Goal: Task Accomplishment & Management: Use online tool/utility

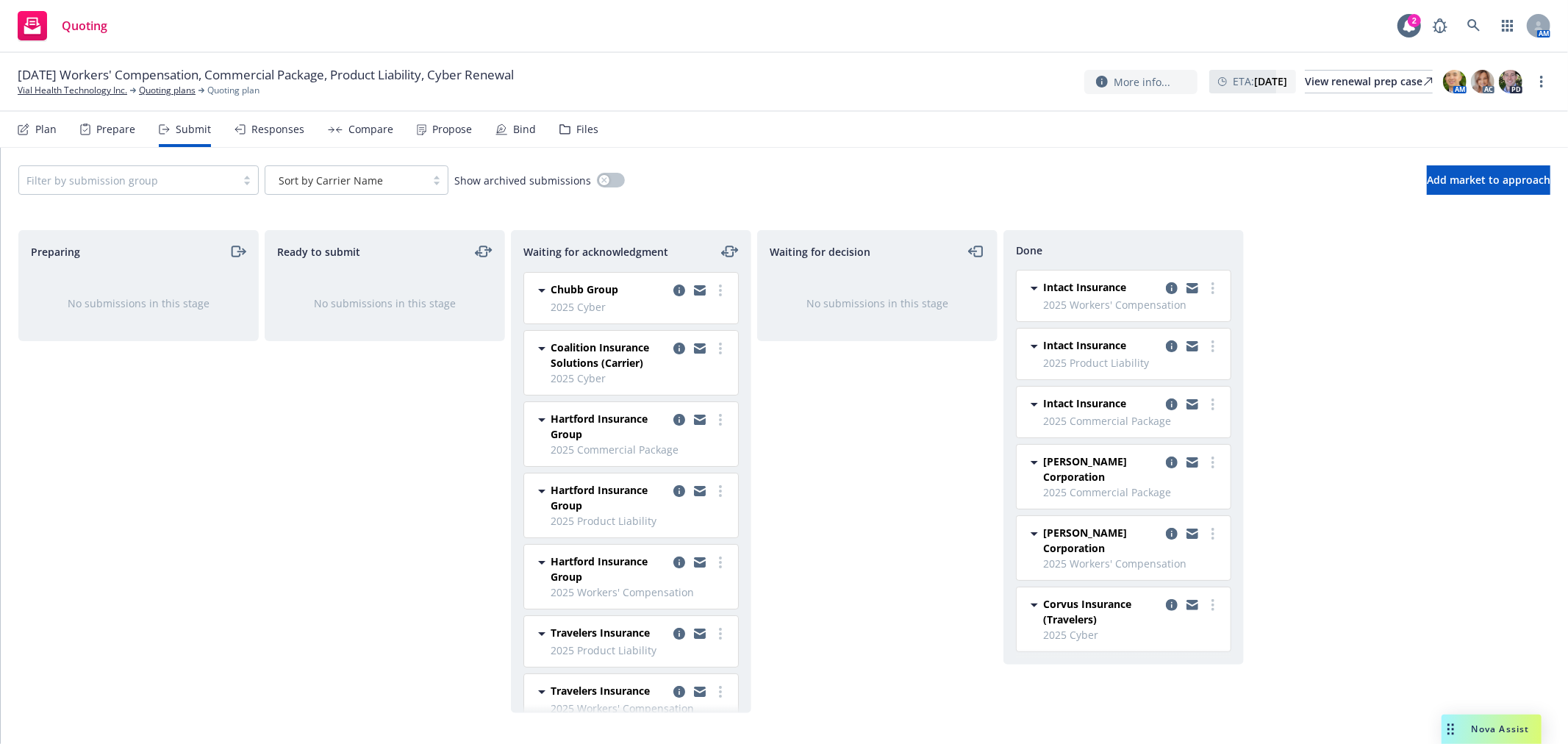
click at [1452, 383] on div "Preparing No submissions in this stage Ready to submit No submissions in this s…" at bounding box center [784, 471] width 1532 height 483
click at [1372, 386] on div "Preparing No submissions in this stage Ready to submit No submissions in this s…" at bounding box center [784, 471] width 1532 height 483
